Goal: Navigation & Orientation: Find specific page/section

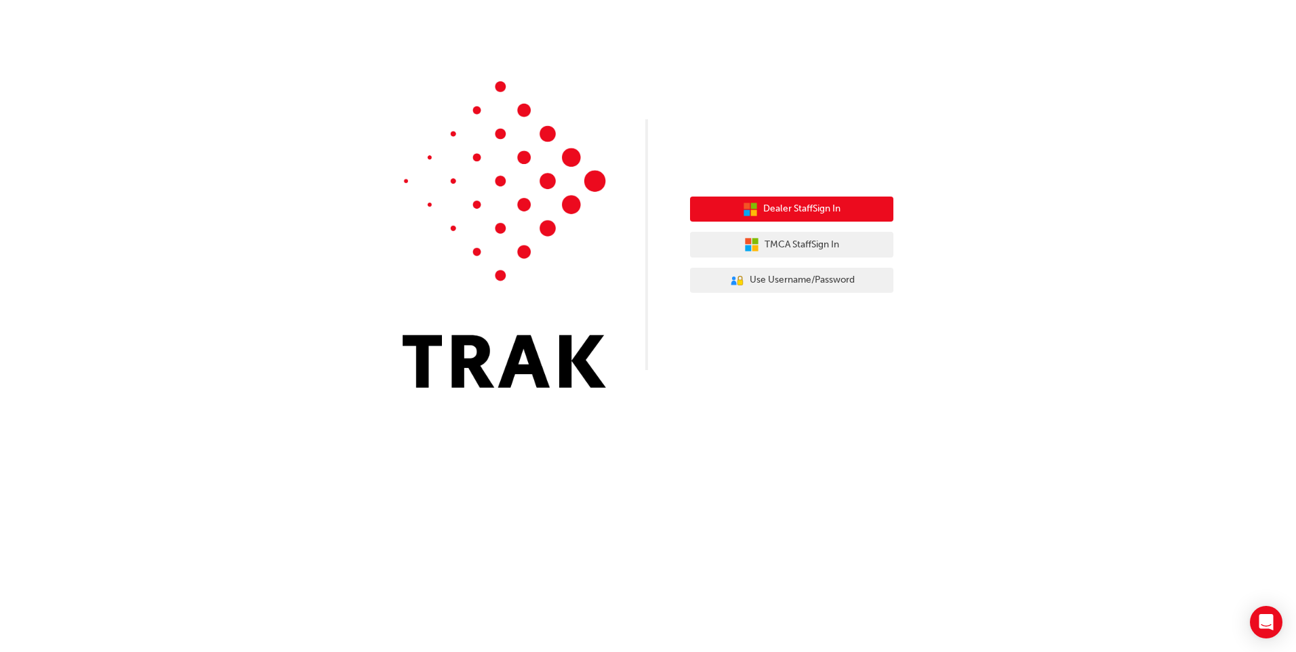
click at [804, 208] on span "Dealer Staff Sign In" at bounding box center [801, 209] width 77 height 16
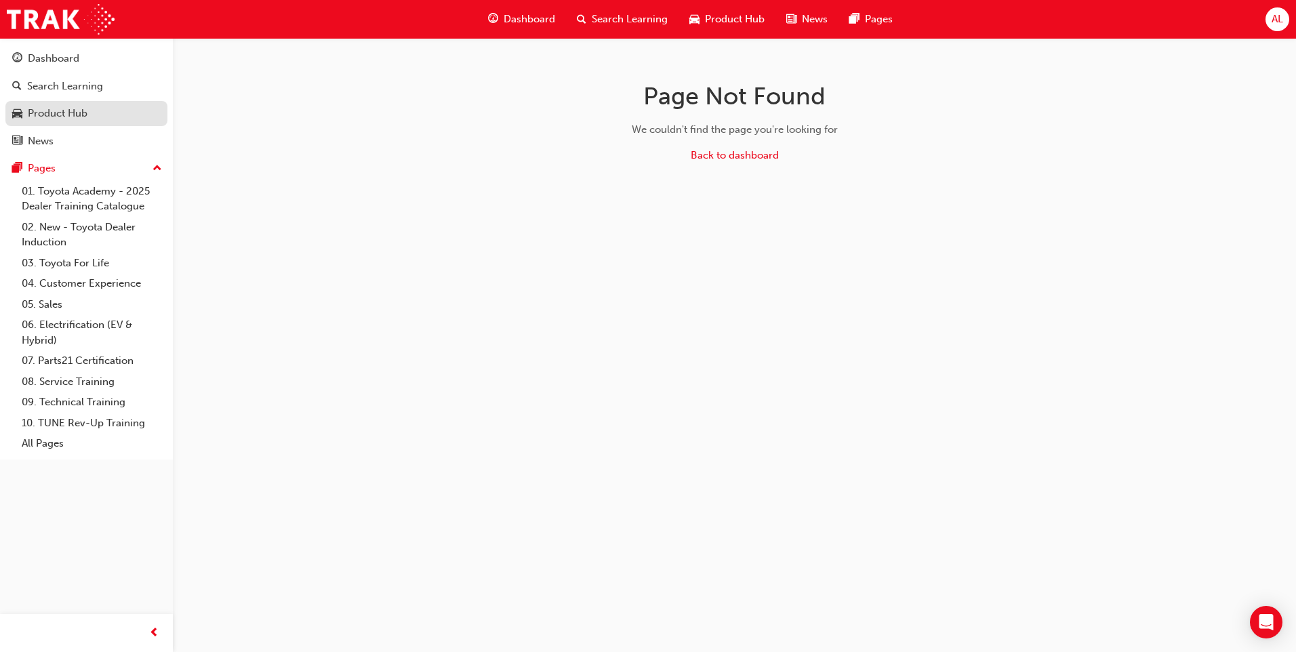
click at [77, 115] on div "Product Hub" at bounding box center [58, 114] width 60 height 16
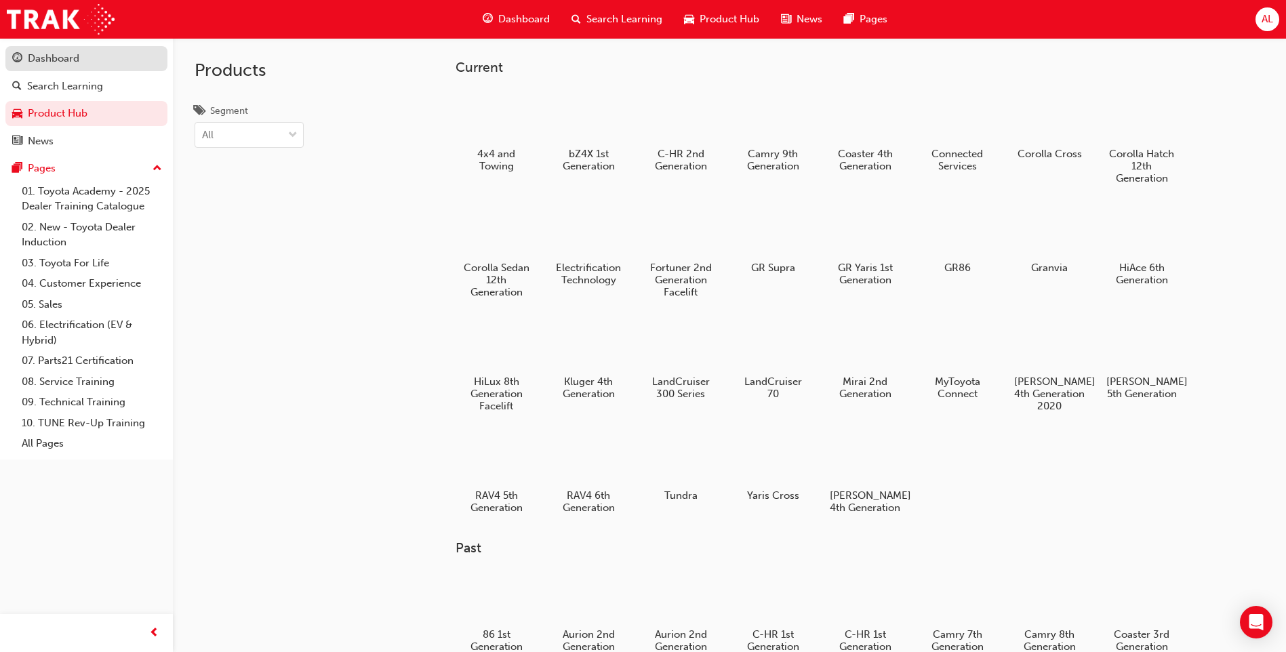
click at [85, 67] on link "Dashboard" at bounding box center [86, 58] width 162 height 25
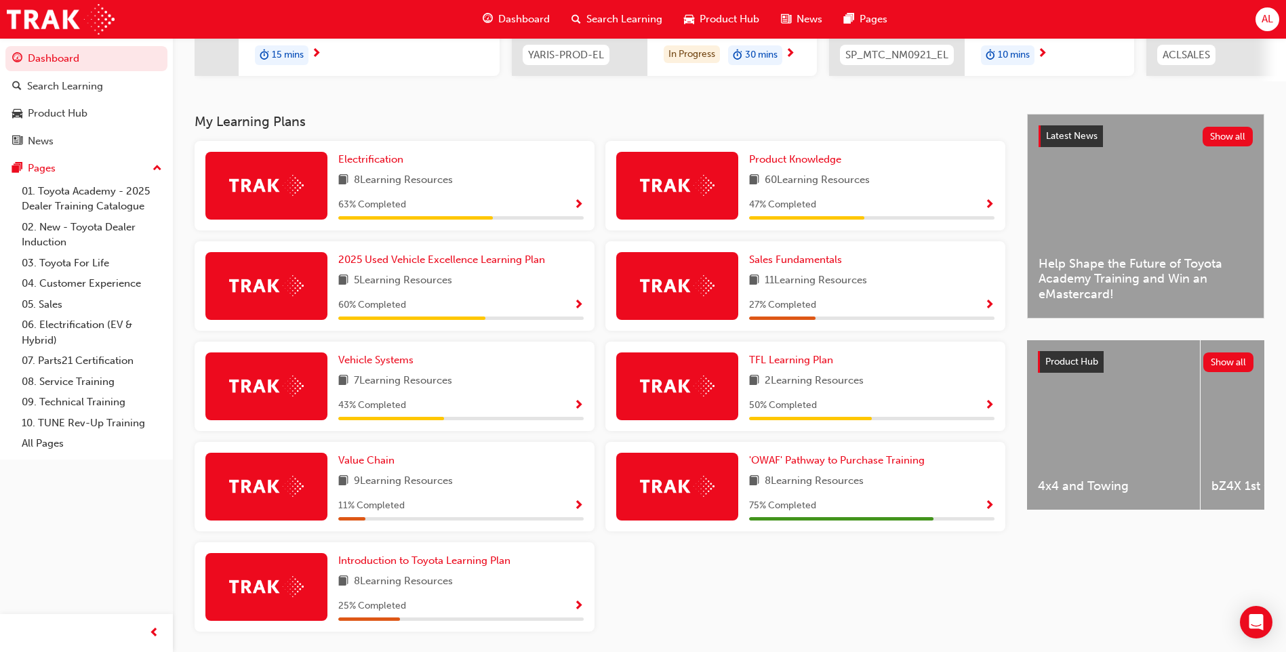
scroll to position [147, 0]
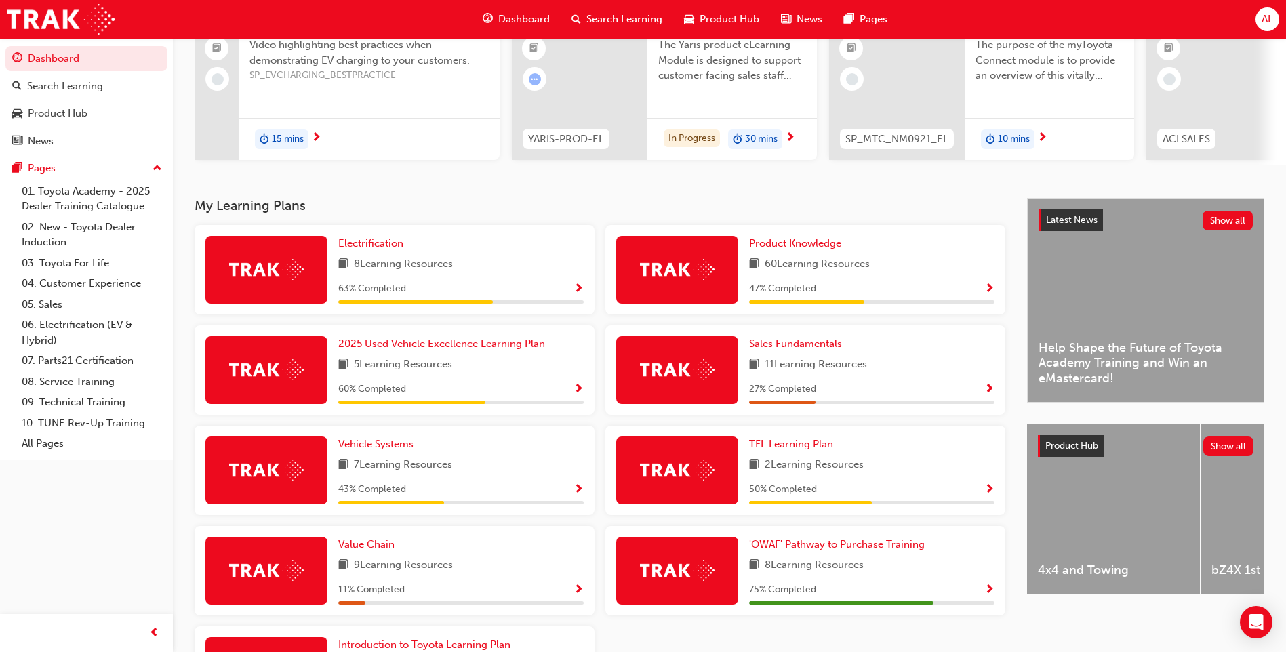
click at [992, 290] on span "Show Progress" at bounding box center [989, 289] width 10 height 12
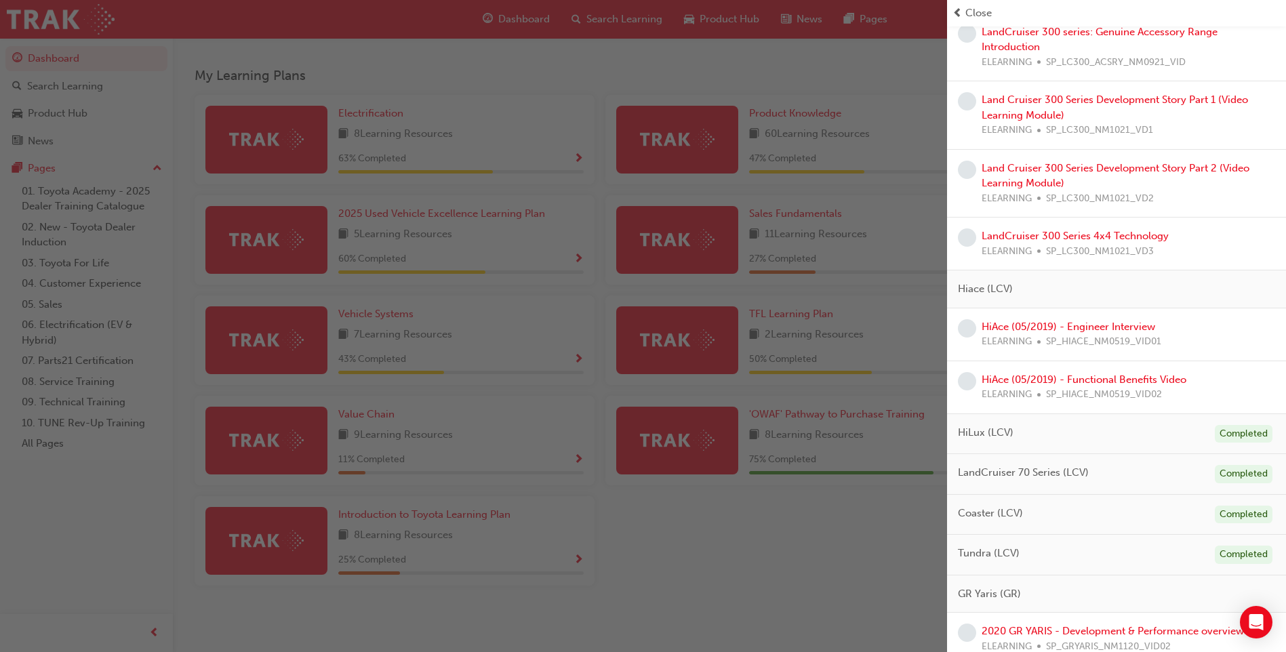
scroll to position [1399, 0]
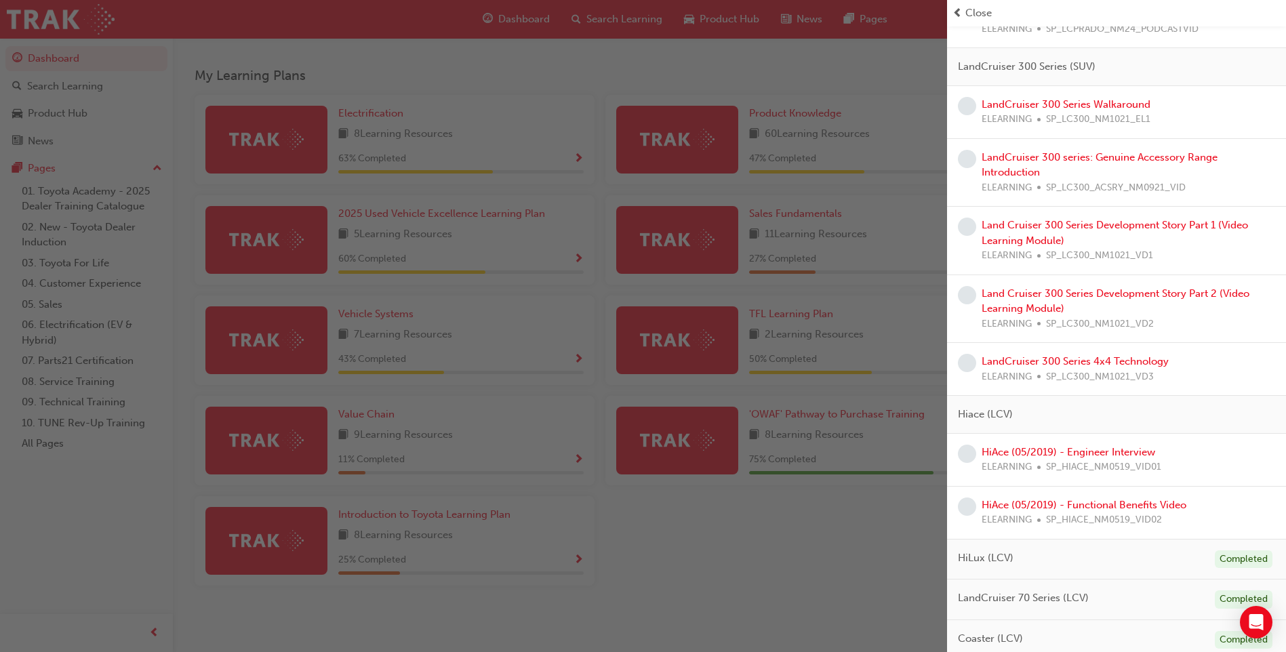
click at [778, 504] on div "button" at bounding box center [473, 326] width 947 height 652
